Goal: Information Seeking & Learning: Learn about a topic

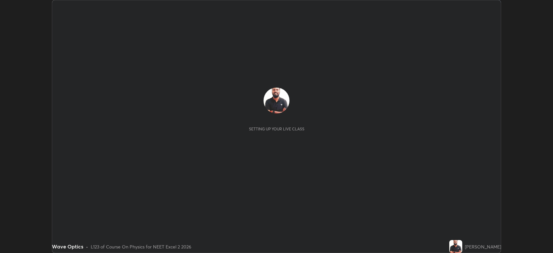
scroll to position [253, 553]
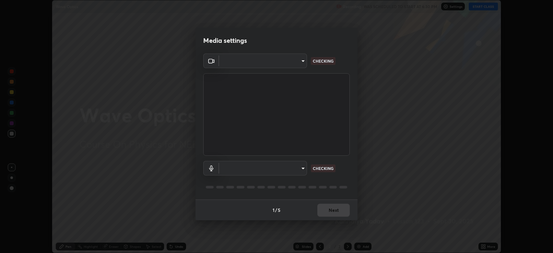
type input "794d03a334ab6cf92daa4269f68d25c817b6d7b5e31d9684855891884d0ab025"
type input "fdb80894c4ebc7df2e002856e42fb67b53546d0361b9f9eb09d9d3152e6861d2"
click at [339, 210] on button "Next" at bounding box center [334, 210] width 32 height 13
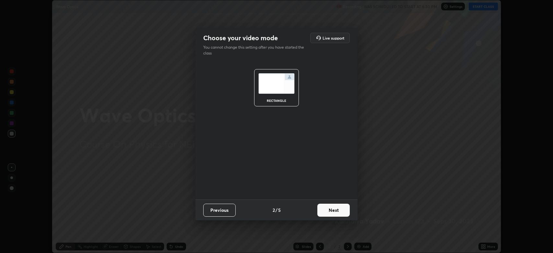
click at [344, 210] on button "Next" at bounding box center [334, 210] width 32 height 13
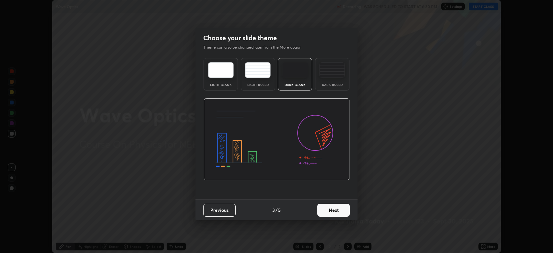
click at [345, 211] on button "Next" at bounding box center [334, 210] width 32 height 13
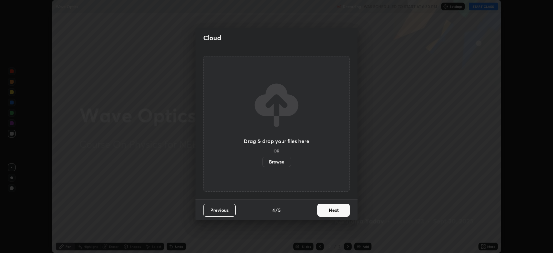
click at [344, 209] on button "Next" at bounding box center [334, 210] width 32 height 13
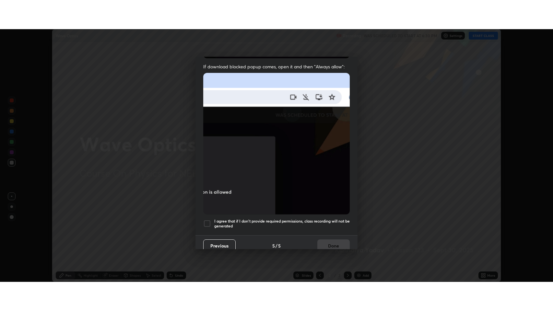
scroll to position [128, 0]
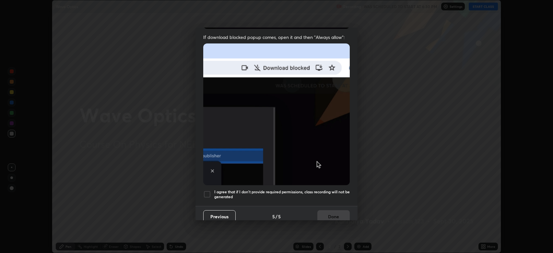
click at [208, 192] on div at bounding box center [207, 194] width 8 height 8
click at [322, 211] on button "Done" at bounding box center [334, 216] width 32 height 13
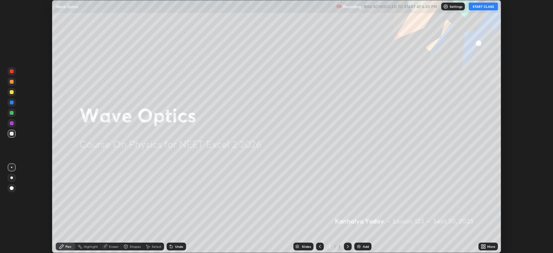
click at [479, 7] on button "START CLASS" at bounding box center [483, 7] width 29 height 8
click at [485, 245] on icon at bounding box center [485, 246] width 2 height 2
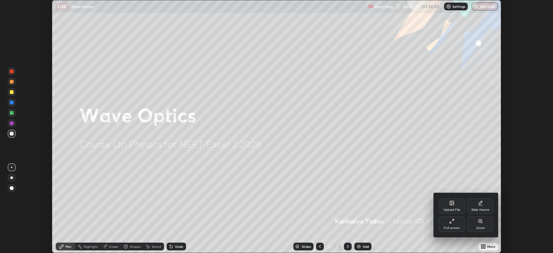
click at [460, 223] on div "Full screen" at bounding box center [452, 224] width 26 height 16
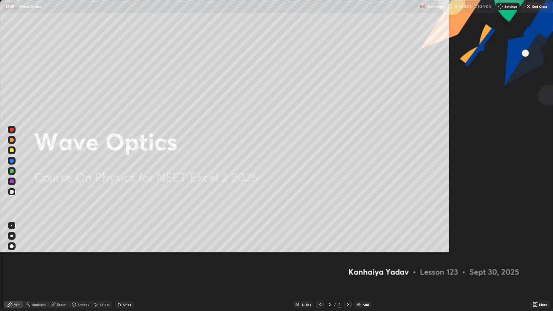
scroll to position [311, 553]
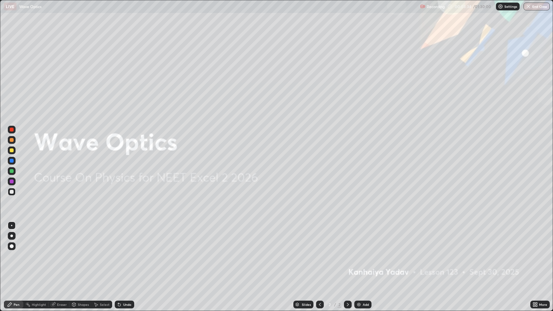
click at [348, 253] on icon at bounding box center [348, 304] width 2 height 3
click at [348, 253] on icon at bounding box center [347, 304] width 5 height 5
click at [358, 253] on img at bounding box center [358, 304] width 5 height 5
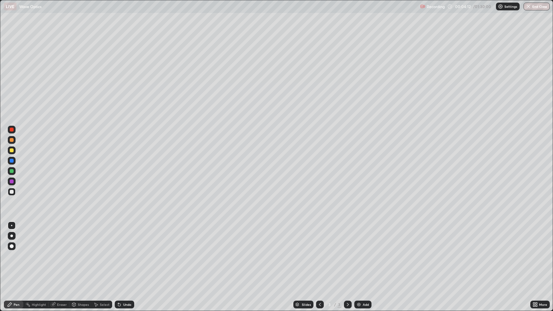
click at [12, 140] on div at bounding box center [12, 140] width 4 height 4
click at [12, 236] on div at bounding box center [11, 236] width 3 height 3
click at [12, 246] on div at bounding box center [12, 247] width 4 height 4
click at [78, 253] on div "Shapes" at bounding box center [83, 304] width 11 height 3
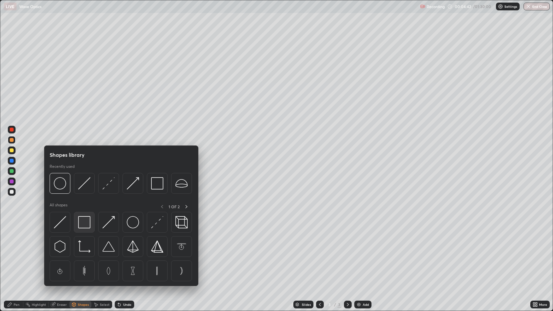
click at [84, 216] on img at bounding box center [84, 222] width 12 height 12
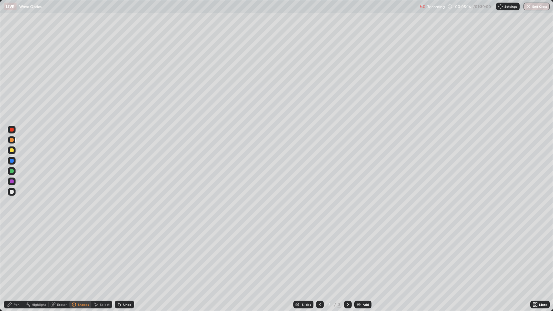
click at [13, 161] on div at bounding box center [12, 161] width 4 height 4
click at [81, 253] on div "Shapes" at bounding box center [83, 304] width 11 height 3
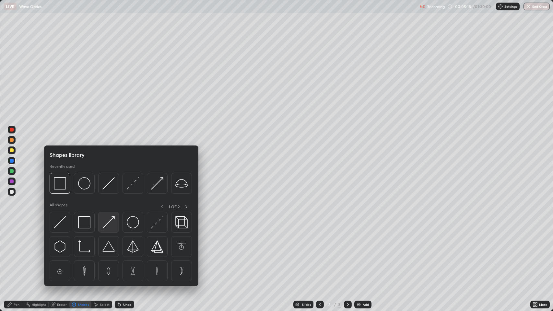
click at [112, 222] on img at bounding box center [108, 222] width 12 height 12
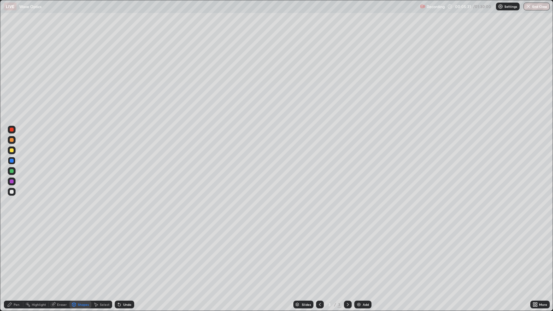
click at [123, 253] on div "Undo" at bounding box center [127, 304] width 8 height 3
click at [126, 253] on div "Undo" at bounding box center [127, 304] width 8 height 3
click at [123, 253] on div "Undo" at bounding box center [127, 304] width 8 height 3
click at [126, 253] on div "Undo" at bounding box center [127, 304] width 8 height 3
click at [59, 253] on div "Eraser" at bounding box center [62, 304] width 10 height 3
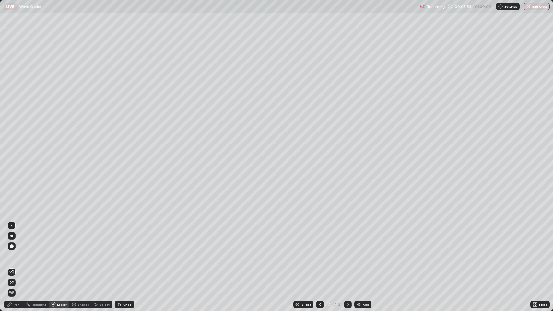
click at [81, 253] on div "Shapes" at bounding box center [83, 304] width 11 height 3
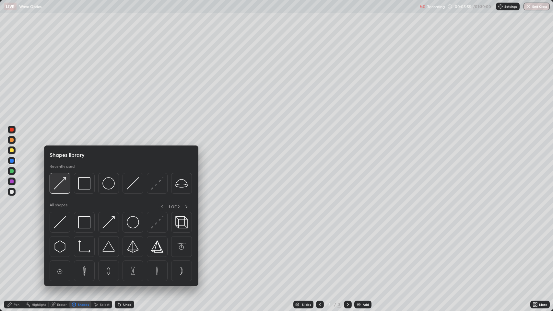
click at [59, 182] on img at bounding box center [60, 183] width 12 height 12
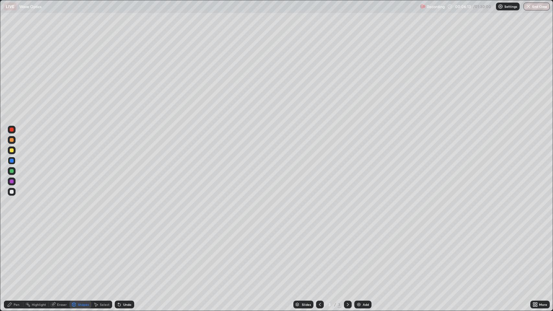
click at [15, 253] on div "Pen" at bounding box center [17, 304] width 6 height 3
click at [11, 170] on div at bounding box center [12, 171] width 4 height 4
click at [78, 253] on div "Shapes" at bounding box center [83, 304] width 11 height 3
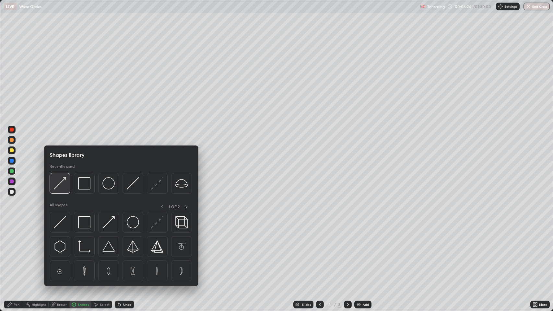
click at [57, 185] on img at bounding box center [60, 183] width 12 height 12
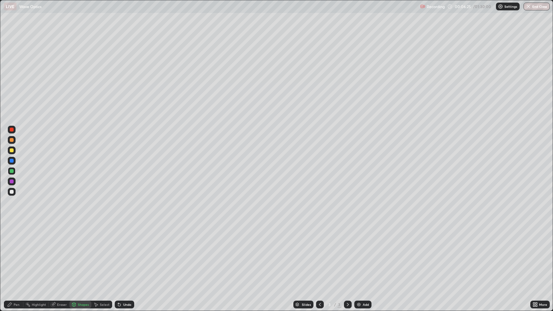
click at [13, 160] on div at bounding box center [12, 161] width 4 height 4
click at [347, 253] on icon at bounding box center [347, 304] width 5 height 5
click at [358, 253] on img at bounding box center [358, 304] width 5 height 5
click at [77, 253] on div "Shapes" at bounding box center [80, 305] width 22 height 8
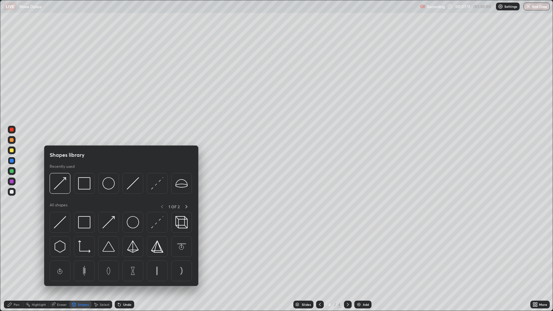
click at [129, 184] on img at bounding box center [133, 183] width 12 height 12
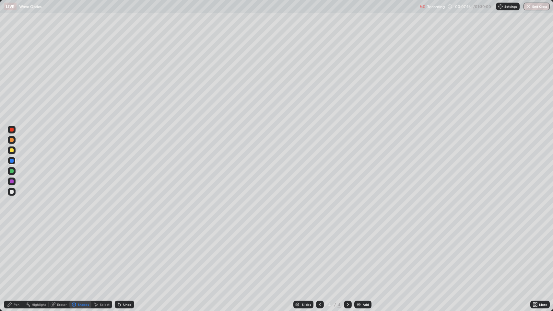
click at [122, 253] on div "Undo" at bounding box center [124, 305] width 19 height 8
click at [119, 253] on icon at bounding box center [119, 305] width 3 height 3
click at [124, 253] on div "Undo" at bounding box center [124, 305] width 19 height 8
click at [123, 253] on div "Undo" at bounding box center [124, 305] width 19 height 8
click at [320, 253] on icon at bounding box center [320, 304] width 5 height 5
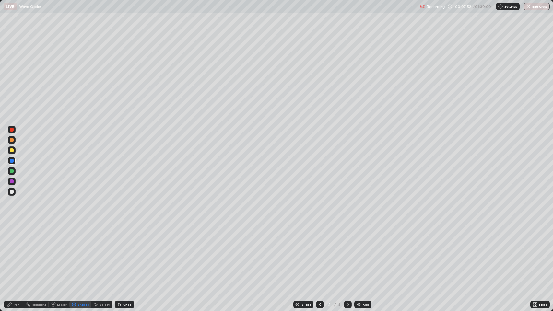
click at [123, 253] on div "Undo" at bounding box center [124, 305] width 19 height 8
click at [13, 253] on div "Pen" at bounding box center [13, 305] width 19 height 8
click at [12, 190] on div at bounding box center [12, 192] width 4 height 4
click at [12, 151] on div at bounding box center [12, 151] width 4 height 4
click at [13, 181] on div at bounding box center [12, 182] width 4 height 4
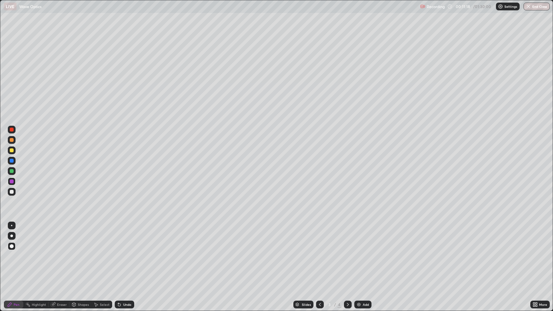
click at [12, 149] on div at bounding box center [12, 151] width 4 height 4
click at [347, 253] on icon at bounding box center [347, 304] width 5 height 5
click at [12, 161] on div at bounding box center [12, 161] width 4 height 4
click at [125, 253] on div "Undo" at bounding box center [127, 304] width 8 height 3
click at [83, 253] on div "Shapes" at bounding box center [83, 304] width 11 height 3
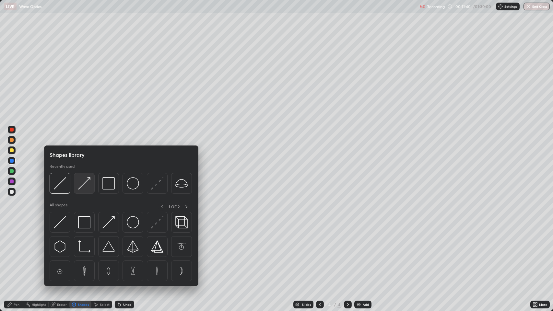
click at [85, 184] on img at bounding box center [84, 183] width 12 height 12
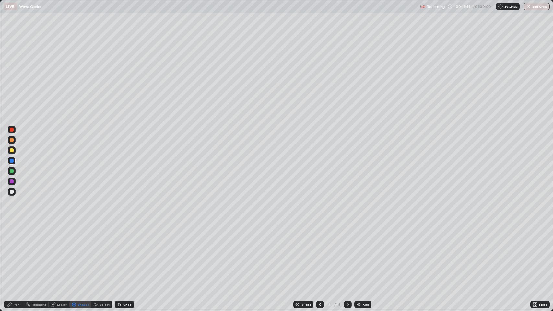
click at [11, 151] on div at bounding box center [12, 151] width 4 height 4
click at [130, 253] on div "Undo" at bounding box center [127, 304] width 8 height 3
click at [60, 253] on div "Eraser" at bounding box center [62, 304] width 10 height 3
click at [16, 253] on div "Pen" at bounding box center [17, 304] width 6 height 3
click at [12, 162] on div at bounding box center [12, 161] width 4 height 4
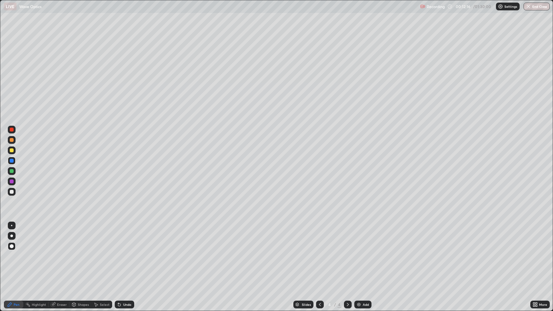
click at [10, 190] on div at bounding box center [12, 192] width 8 height 8
click at [12, 180] on div at bounding box center [12, 182] width 4 height 4
click at [13, 161] on div at bounding box center [12, 161] width 4 height 4
click at [12, 149] on div at bounding box center [12, 151] width 4 height 4
click at [79, 253] on div "Shapes" at bounding box center [83, 304] width 11 height 3
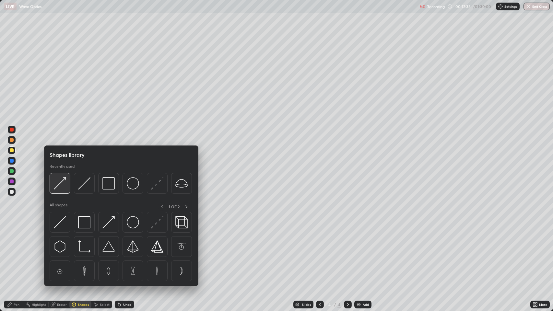
click at [61, 184] on img at bounding box center [60, 183] width 12 height 12
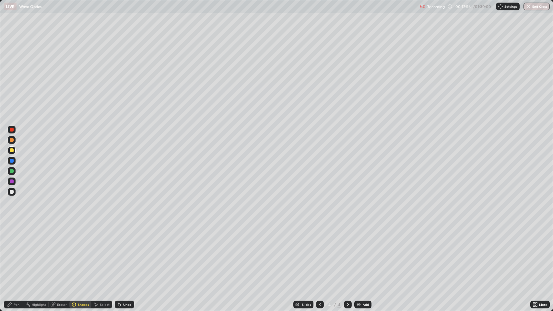
click at [12, 193] on div at bounding box center [12, 192] width 4 height 4
click at [125, 253] on div "Undo" at bounding box center [127, 304] width 8 height 3
click at [16, 253] on div "Pen" at bounding box center [17, 304] width 6 height 3
click at [12, 192] on div at bounding box center [12, 192] width 4 height 4
click at [12, 173] on div at bounding box center [12, 171] width 4 height 4
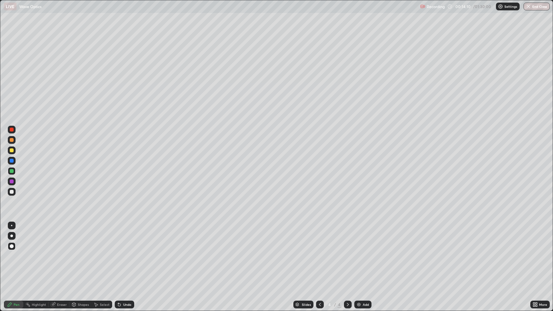
click at [11, 183] on div at bounding box center [12, 182] width 4 height 4
click at [119, 253] on icon at bounding box center [119, 305] width 3 height 3
click at [13, 160] on div at bounding box center [12, 161] width 4 height 4
click at [11, 171] on div at bounding box center [12, 171] width 4 height 4
click at [339, 253] on div "4" at bounding box center [340, 305] width 4 height 6
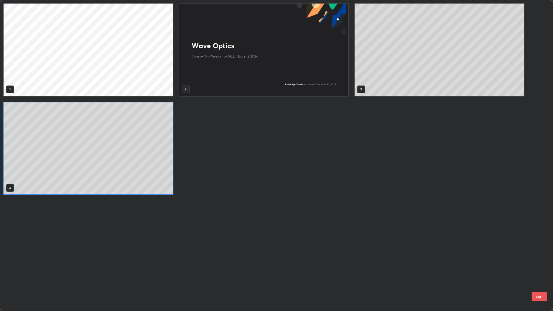
scroll to position [309, 550]
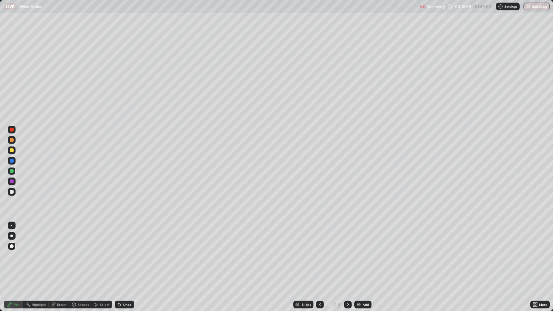
click at [358, 253] on img at bounding box center [358, 304] width 5 height 5
click at [12, 191] on div at bounding box center [12, 192] width 4 height 4
click at [121, 253] on icon at bounding box center [119, 304] width 5 height 5
click at [119, 253] on icon at bounding box center [119, 305] width 3 height 3
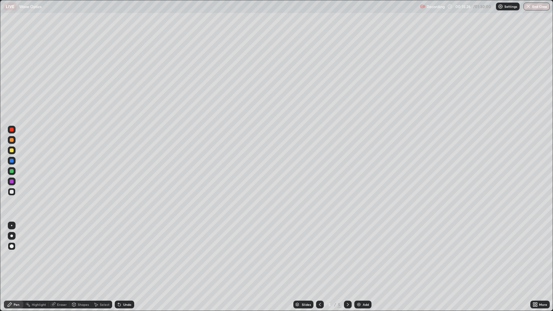
click at [119, 253] on icon at bounding box center [119, 304] width 5 height 5
click at [82, 253] on div "Shapes" at bounding box center [83, 304] width 11 height 3
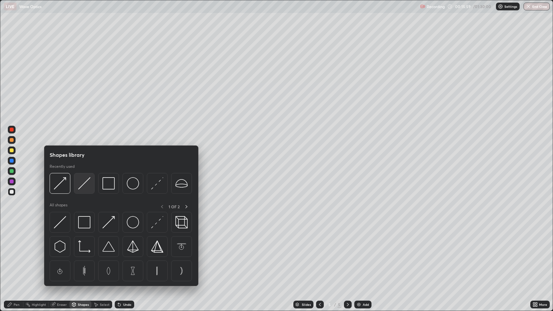
click at [86, 184] on img at bounding box center [84, 183] width 12 height 12
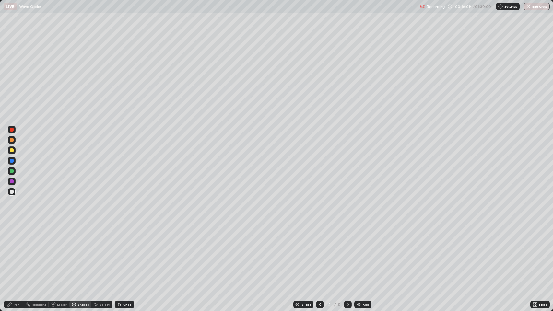
click at [12, 151] on div at bounding box center [12, 151] width 4 height 4
click at [79, 253] on div "Shapes" at bounding box center [83, 304] width 11 height 3
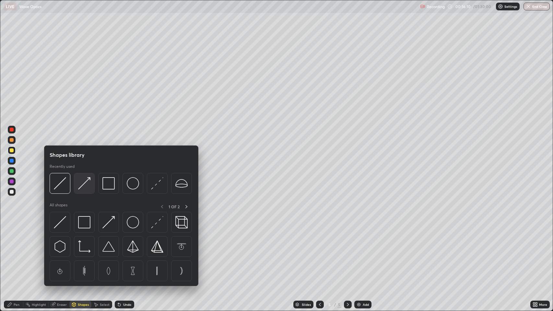
click at [84, 182] on img at bounding box center [84, 183] width 12 height 12
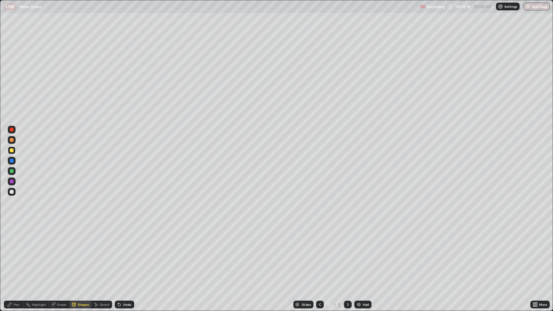
click at [123, 253] on div "Undo" at bounding box center [127, 304] width 8 height 3
click at [82, 253] on div "Shapes" at bounding box center [83, 304] width 11 height 3
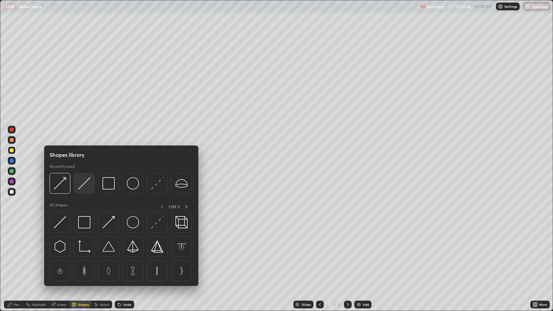
click at [84, 182] on img at bounding box center [84, 183] width 12 height 12
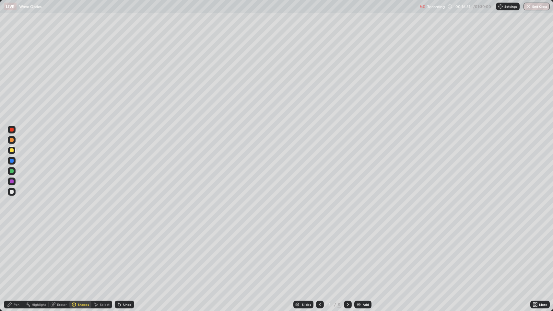
click at [81, 253] on div "Shapes" at bounding box center [83, 304] width 11 height 3
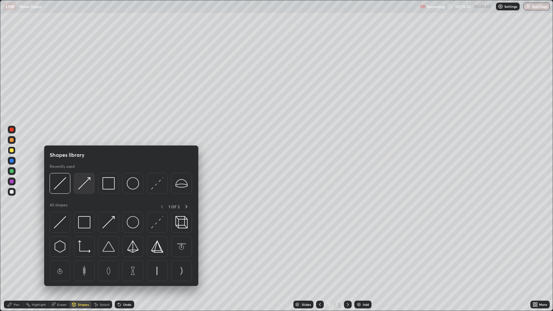
click at [86, 184] on img at bounding box center [84, 183] width 12 height 12
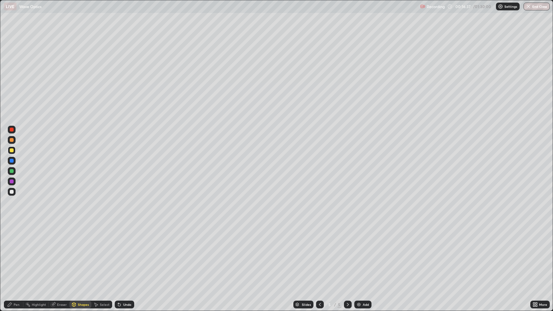
click at [12, 193] on div at bounding box center [12, 192] width 4 height 4
click at [119, 253] on icon at bounding box center [119, 305] width 3 height 3
click at [16, 253] on div "Pen" at bounding box center [17, 304] width 6 height 3
click at [13, 171] on div at bounding box center [12, 171] width 4 height 4
click at [13, 183] on div at bounding box center [12, 182] width 4 height 4
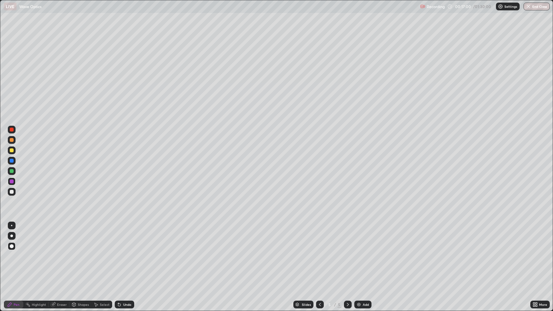
click at [12, 192] on div at bounding box center [12, 192] width 4 height 4
click at [13, 182] on div at bounding box center [12, 182] width 4 height 4
click at [79, 253] on div "Shapes" at bounding box center [83, 304] width 11 height 3
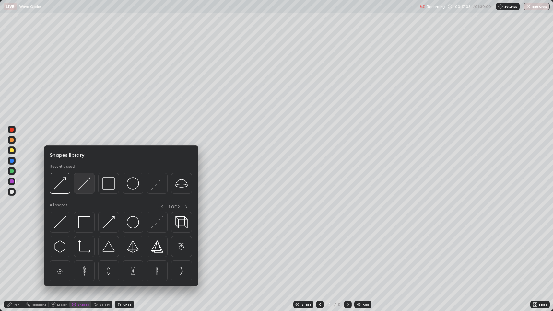
click at [84, 182] on img at bounding box center [84, 183] width 12 height 12
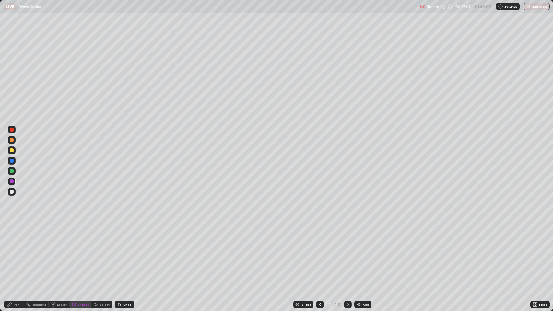
click at [78, 253] on div "Shapes" at bounding box center [83, 304] width 11 height 3
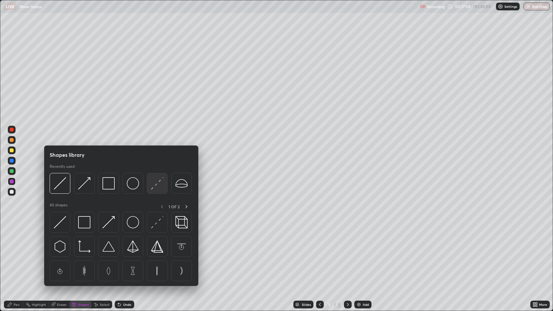
click at [158, 181] on img at bounding box center [157, 183] width 12 height 12
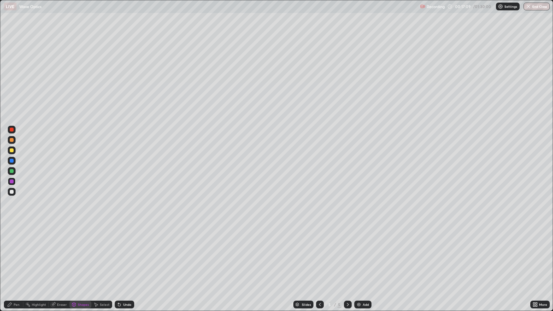
click at [13, 171] on div at bounding box center [12, 171] width 4 height 4
click at [16, 253] on div "Pen" at bounding box center [17, 304] width 6 height 3
click at [13, 182] on div at bounding box center [12, 182] width 4 height 4
click at [13, 161] on div at bounding box center [12, 161] width 4 height 4
click at [12, 235] on div at bounding box center [11, 236] width 3 height 3
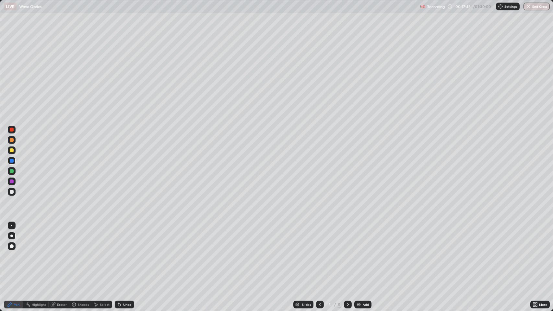
click at [10, 193] on div at bounding box center [12, 192] width 4 height 4
click at [323, 253] on div at bounding box center [320, 304] width 8 height 13
click at [347, 253] on icon at bounding box center [347, 304] width 5 height 5
click at [123, 253] on div "Undo" at bounding box center [127, 304] width 8 height 3
click at [120, 253] on icon at bounding box center [119, 305] width 3 height 3
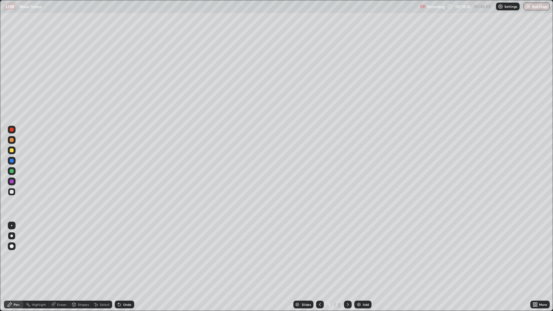
click at [119, 253] on icon at bounding box center [119, 305] width 3 height 3
click at [346, 253] on icon at bounding box center [347, 304] width 5 height 5
click at [357, 253] on img at bounding box center [358, 304] width 5 height 5
click at [81, 253] on div "Shapes" at bounding box center [83, 304] width 11 height 3
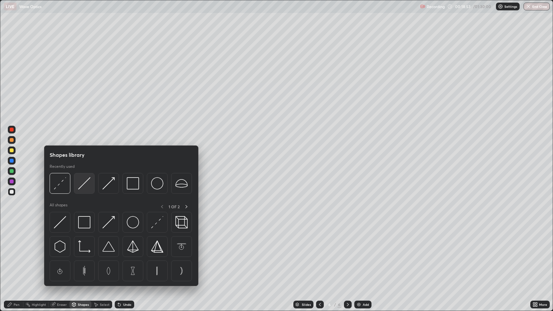
click at [82, 185] on img at bounding box center [84, 183] width 12 height 12
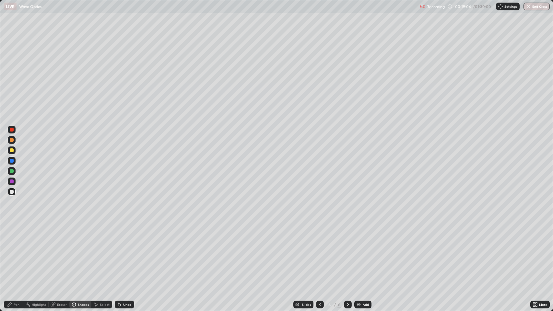
click at [13, 253] on div "Pen" at bounding box center [13, 305] width 19 height 8
click at [11, 192] on div at bounding box center [12, 192] width 4 height 4
click at [125, 253] on div "Undo" at bounding box center [127, 304] width 8 height 3
click at [83, 253] on div "Shapes" at bounding box center [83, 304] width 11 height 3
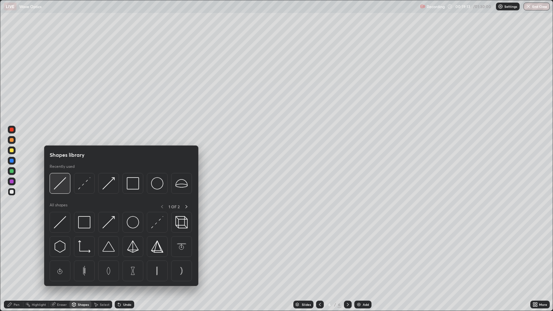
click at [60, 183] on img at bounding box center [60, 183] width 12 height 12
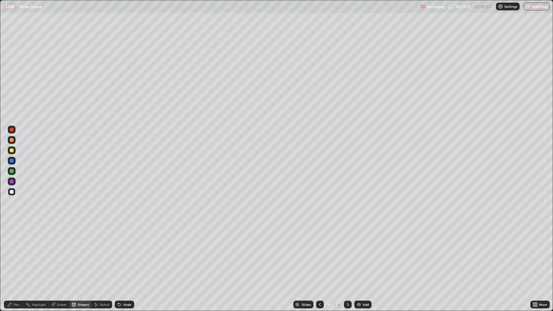
click at [11, 253] on icon at bounding box center [10, 305] width 4 height 4
click at [12, 171] on div at bounding box center [12, 171] width 4 height 4
click at [122, 253] on div "Undo" at bounding box center [124, 305] width 19 height 8
click at [11, 181] on div at bounding box center [12, 182] width 4 height 4
click at [10, 193] on div at bounding box center [12, 192] width 4 height 4
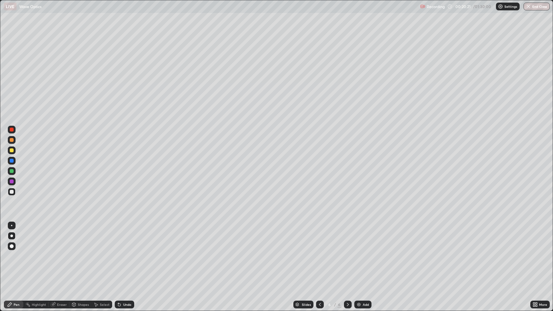
click at [319, 253] on icon at bounding box center [320, 304] width 5 height 5
click at [346, 253] on icon at bounding box center [347, 304] width 5 height 5
click at [319, 253] on icon at bounding box center [320, 304] width 5 height 5
click at [346, 253] on icon at bounding box center [347, 304] width 5 height 5
click at [119, 253] on icon at bounding box center [119, 305] width 3 height 3
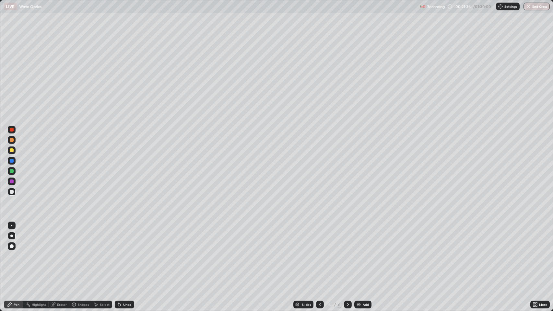
click at [122, 253] on div "Undo" at bounding box center [124, 305] width 19 height 8
click at [123, 253] on div "Undo" at bounding box center [127, 304] width 8 height 3
click at [123, 253] on div "Undo" at bounding box center [124, 305] width 19 height 8
click at [125, 253] on div "Undo" at bounding box center [127, 304] width 8 height 3
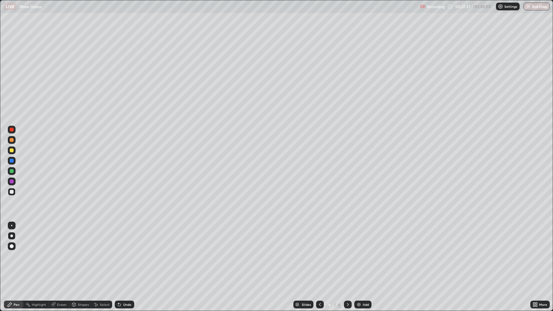
click at [124, 253] on div "Undo" at bounding box center [124, 305] width 19 height 8
click at [124, 253] on div "Undo" at bounding box center [127, 304] width 8 height 3
click at [125, 253] on div "Undo" at bounding box center [127, 304] width 8 height 3
click at [123, 253] on div "Undo" at bounding box center [127, 304] width 8 height 3
click at [124, 253] on div "Undo" at bounding box center [127, 304] width 8 height 3
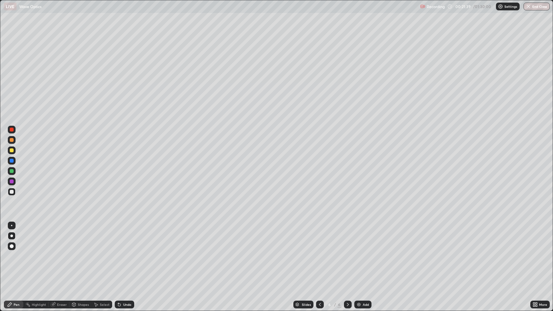
click at [126, 253] on div "Undo" at bounding box center [127, 304] width 8 height 3
click at [127, 253] on div "Undo" at bounding box center [127, 304] width 8 height 3
click at [130, 253] on div "Undo" at bounding box center [127, 304] width 8 height 3
click at [119, 253] on icon at bounding box center [119, 305] width 3 height 3
click at [347, 253] on icon at bounding box center [347, 304] width 5 height 5
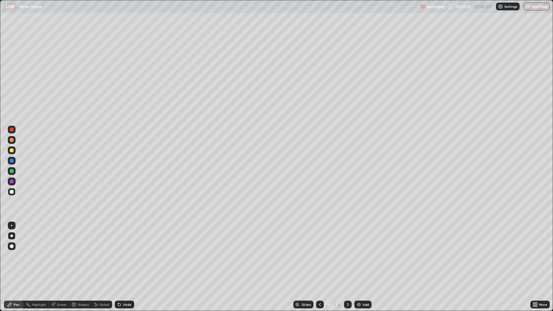
click at [346, 253] on icon at bounding box center [347, 304] width 5 height 5
click at [356, 253] on img at bounding box center [358, 304] width 5 height 5
click at [123, 253] on div "Undo" at bounding box center [127, 304] width 8 height 3
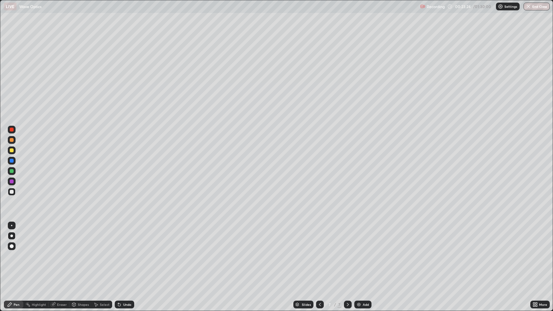
click at [127, 253] on div "Undo" at bounding box center [127, 304] width 8 height 3
click at [118, 253] on icon at bounding box center [119, 305] width 3 height 3
click at [346, 253] on icon at bounding box center [347, 304] width 5 height 5
click at [358, 253] on img at bounding box center [358, 304] width 5 height 5
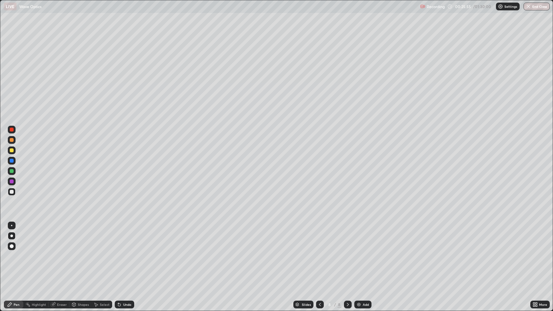
click at [12, 151] on div at bounding box center [12, 151] width 4 height 4
click at [346, 253] on icon at bounding box center [347, 304] width 5 height 5
click at [358, 253] on img at bounding box center [358, 304] width 5 height 5
click at [318, 253] on icon at bounding box center [320, 304] width 5 height 5
click at [347, 253] on icon at bounding box center [347, 304] width 5 height 5
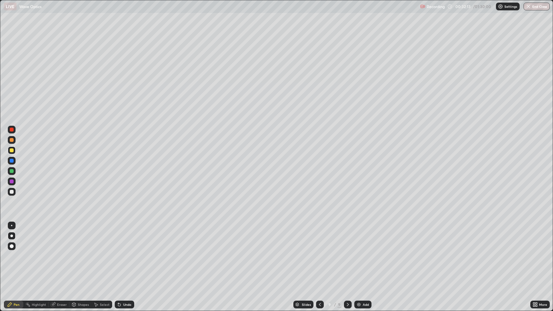
click at [319, 253] on icon at bounding box center [320, 304] width 5 height 5
click at [344, 253] on div at bounding box center [348, 305] width 8 height 8
click at [347, 253] on icon at bounding box center [347, 304] width 5 height 5
click at [318, 253] on icon at bounding box center [320, 304] width 5 height 5
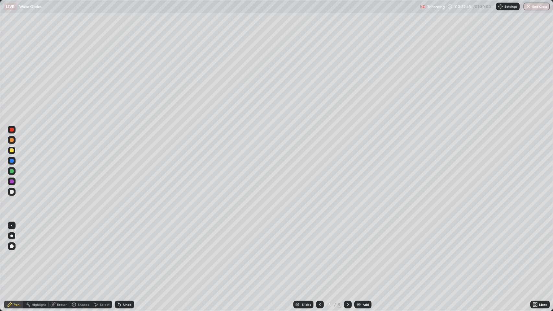
click at [319, 253] on icon at bounding box center [320, 304] width 5 height 5
click at [318, 253] on icon at bounding box center [320, 304] width 5 height 5
click at [319, 253] on icon at bounding box center [320, 304] width 5 height 5
click at [348, 253] on div at bounding box center [348, 305] width 8 height 8
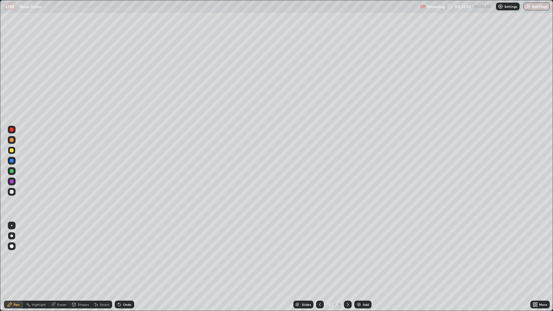
click at [347, 253] on icon at bounding box center [347, 304] width 5 height 5
click at [346, 253] on icon at bounding box center [347, 304] width 5 height 5
click at [347, 253] on icon at bounding box center [347, 304] width 5 height 5
click at [339, 253] on div "9" at bounding box center [340, 305] width 4 height 6
click at [347, 253] on icon at bounding box center [347, 304] width 5 height 5
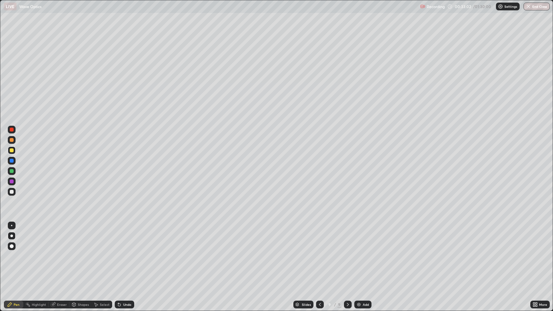
click at [358, 253] on img at bounding box center [358, 304] width 5 height 5
click at [122, 253] on div "Undo" at bounding box center [124, 305] width 19 height 8
click at [9, 194] on div at bounding box center [12, 192] width 8 height 8
click at [348, 253] on icon at bounding box center [347, 304] width 5 height 5
click at [360, 253] on img at bounding box center [358, 304] width 5 height 5
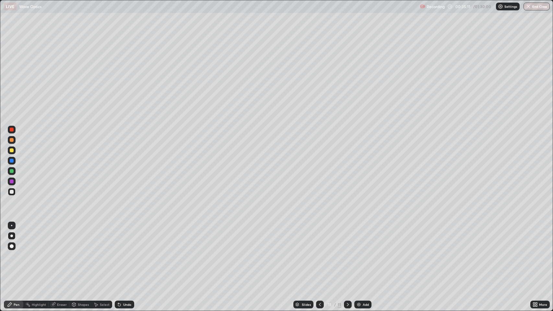
click at [124, 253] on div "Undo" at bounding box center [127, 304] width 8 height 3
click at [119, 253] on icon at bounding box center [119, 305] width 3 height 3
click at [319, 253] on icon at bounding box center [320, 304] width 5 height 5
click at [347, 253] on icon at bounding box center [347, 304] width 5 height 5
click at [124, 253] on div "Undo" at bounding box center [127, 304] width 8 height 3
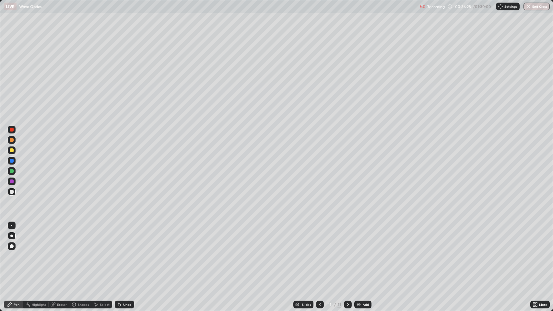
click at [122, 253] on div "Undo" at bounding box center [124, 305] width 19 height 8
click at [126, 253] on div "Undo" at bounding box center [127, 304] width 8 height 3
click at [127, 253] on div "Undo" at bounding box center [127, 304] width 8 height 3
click at [125, 253] on div "Undo" at bounding box center [127, 304] width 8 height 3
click at [346, 253] on icon at bounding box center [347, 304] width 5 height 5
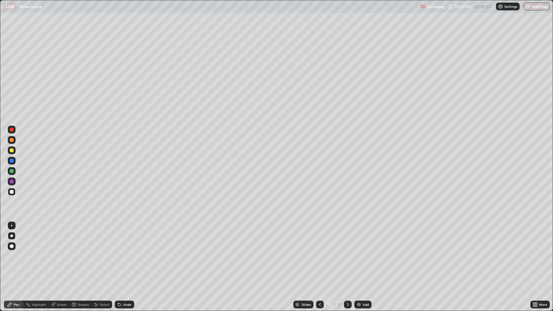
click at [357, 253] on img at bounding box center [358, 304] width 5 height 5
click at [319, 253] on icon at bounding box center [320, 304] width 5 height 5
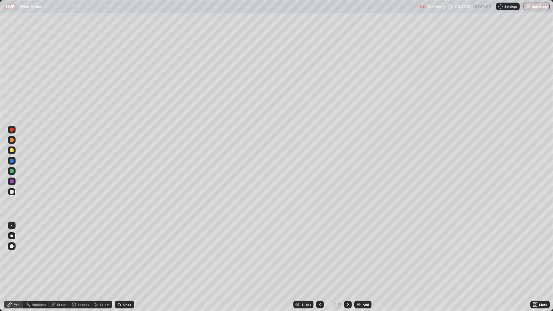
click at [318, 253] on icon at bounding box center [320, 304] width 5 height 5
click at [319, 253] on icon at bounding box center [320, 304] width 5 height 5
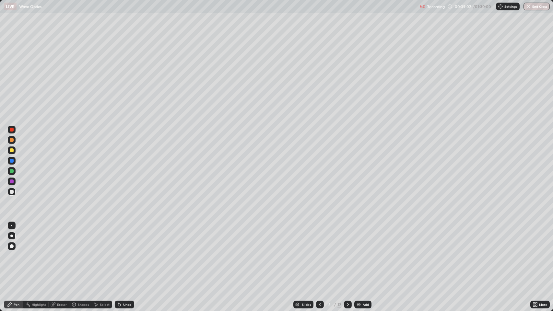
click at [319, 253] on icon at bounding box center [320, 304] width 5 height 5
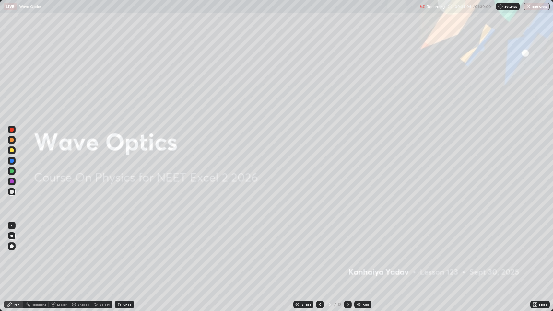
click at [347, 253] on icon at bounding box center [347, 304] width 5 height 5
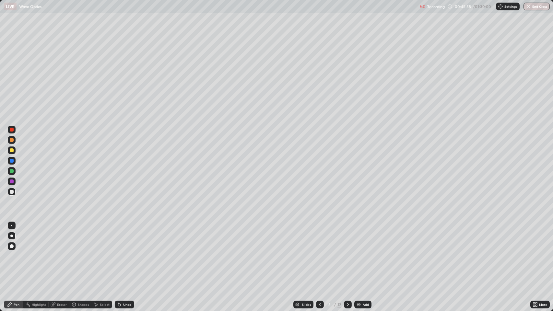
click at [347, 253] on icon at bounding box center [347, 304] width 5 height 5
click at [321, 253] on icon at bounding box center [320, 304] width 5 height 5
click at [348, 253] on icon at bounding box center [347, 304] width 5 height 5
click at [349, 253] on icon at bounding box center [347, 304] width 5 height 5
click at [346, 253] on icon at bounding box center [347, 304] width 5 height 5
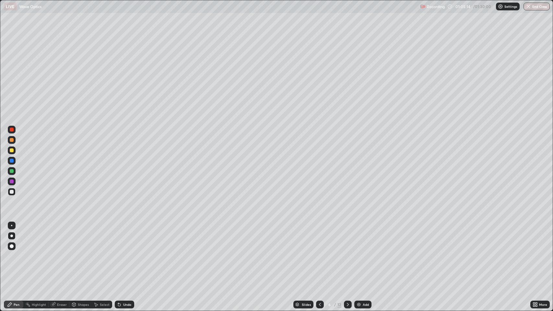
click at [347, 253] on icon at bounding box center [347, 304] width 5 height 5
click at [348, 253] on icon at bounding box center [348, 304] width 2 height 3
click at [348, 253] on icon at bounding box center [347, 304] width 5 height 5
click at [347, 253] on icon at bounding box center [347, 304] width 5 height 5
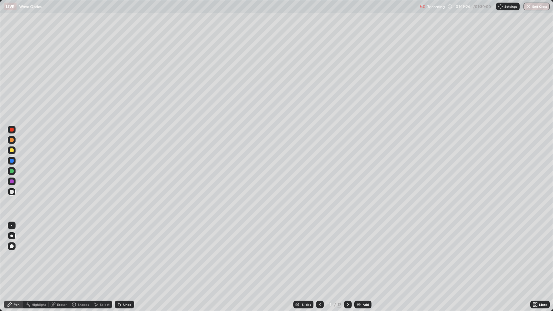
click at [349, 253] on div at bounding box center [348, 304] width 8 height 13
click at [531, 7] on img "button" at bounding box center [528, 6] width 5 height 5
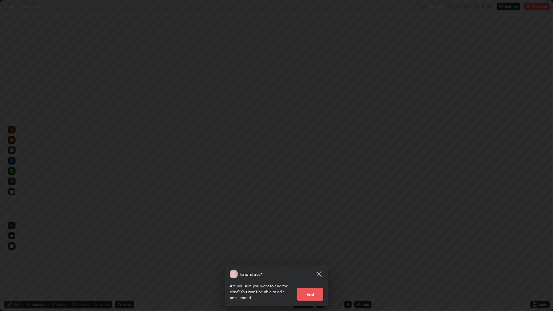
click at [314, 253] on button "End" at bounding box center [310, 294] width 26 height 13
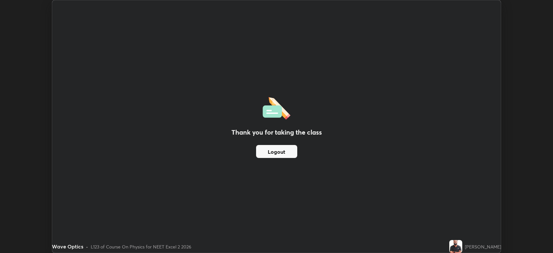
scroll to position [32183, 31882]
